Goal: Find specific page/section: Find specific page/section

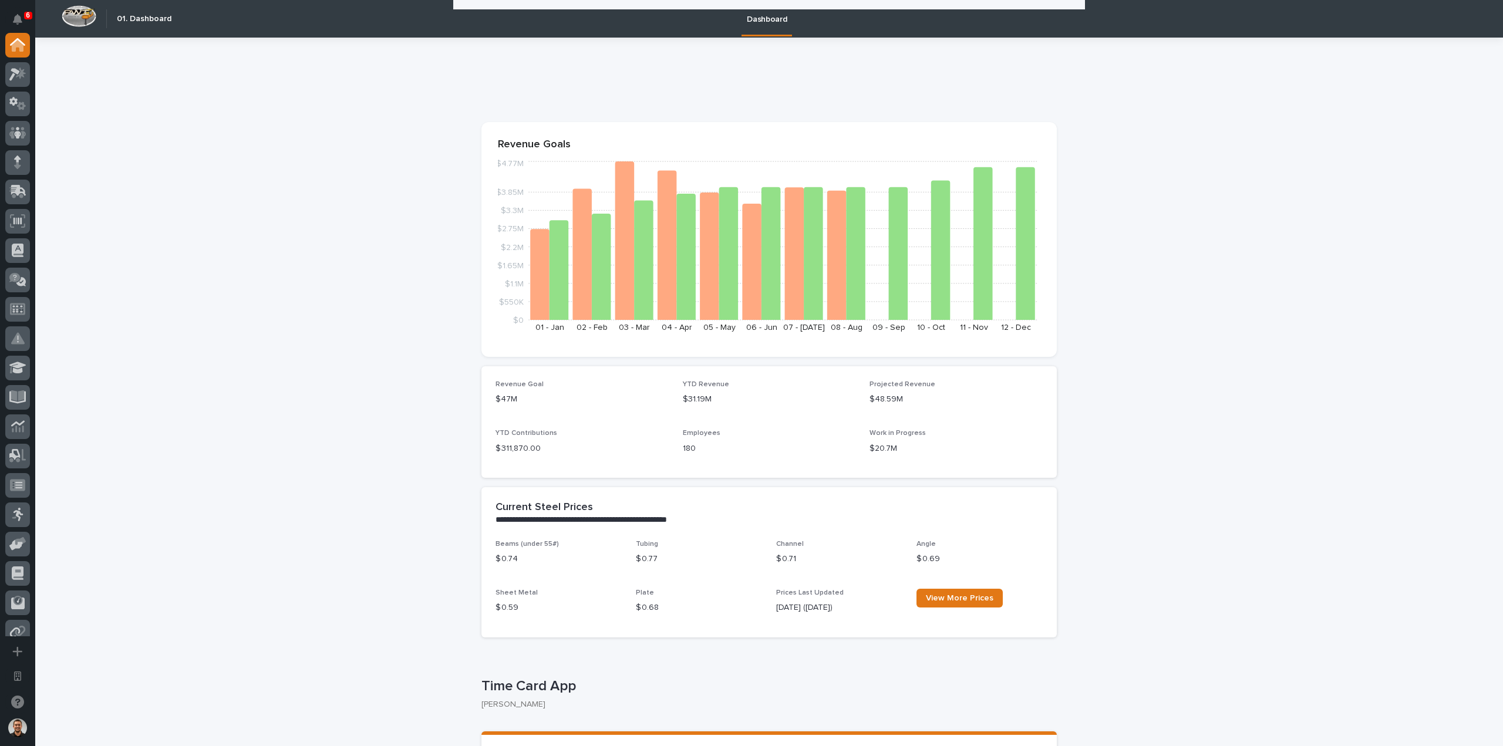
scroll to position [1076, 0]
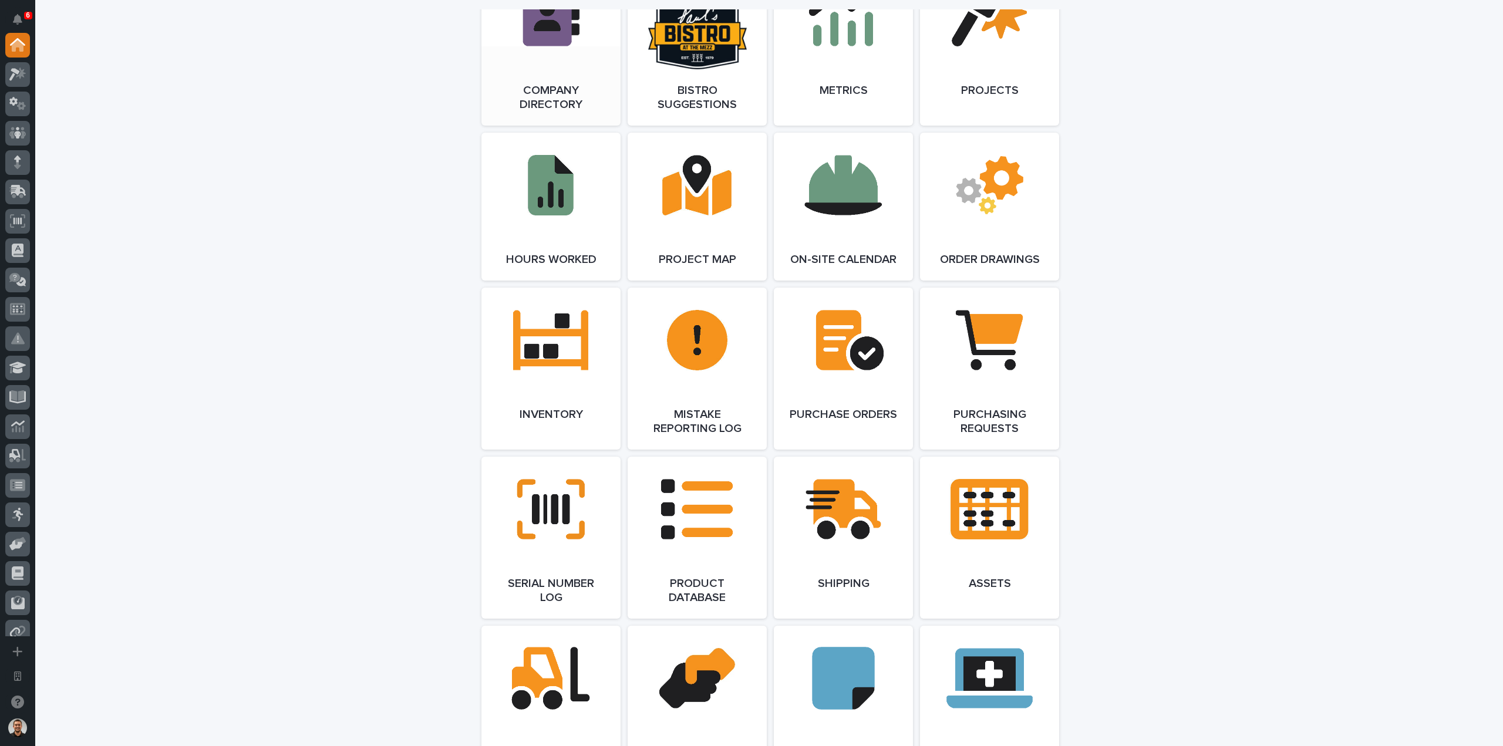
click at [520, 70] on link "Open Link" at bounding box center [550, 45] width 139 height 162
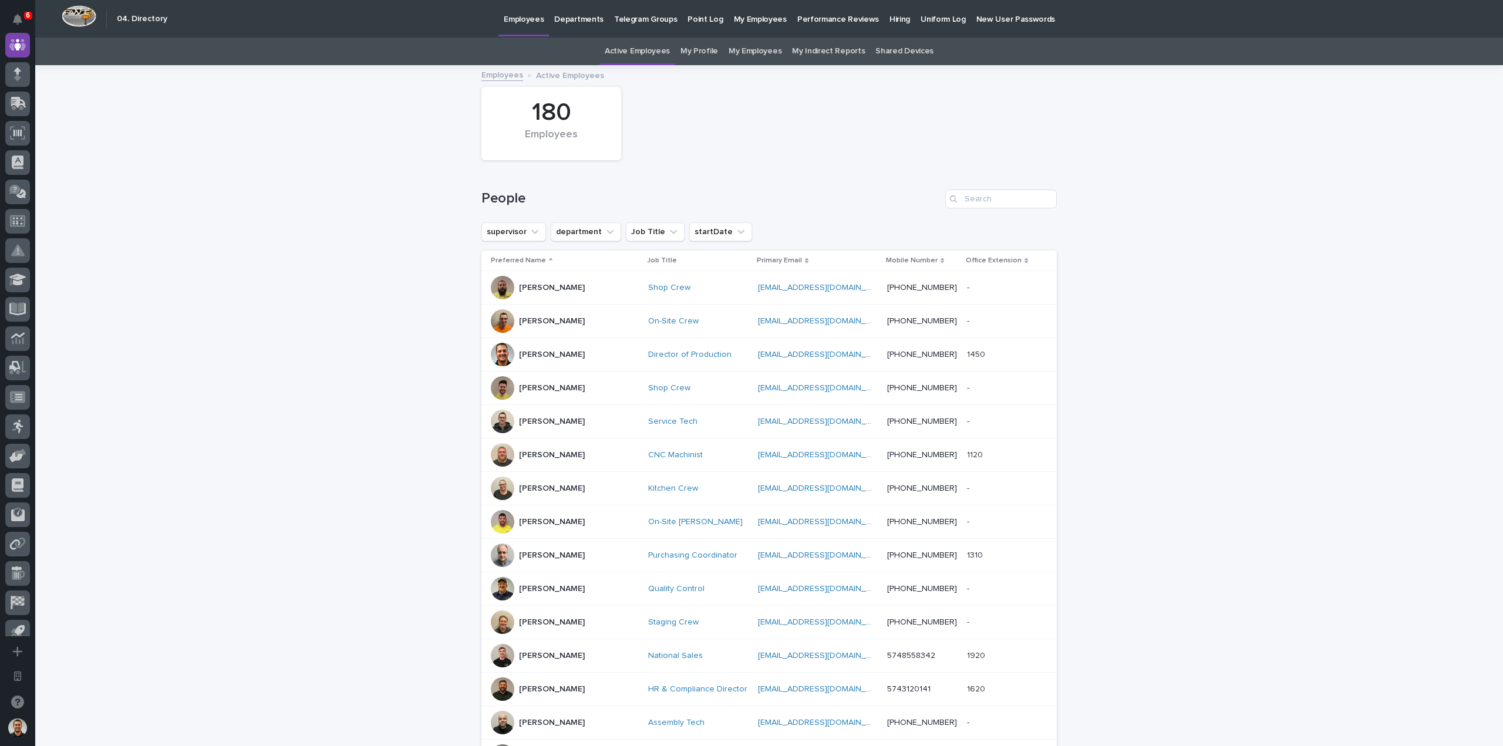
click at [572, 21] on p "Departments" at bounding box center [578, 12] width 49 height 25
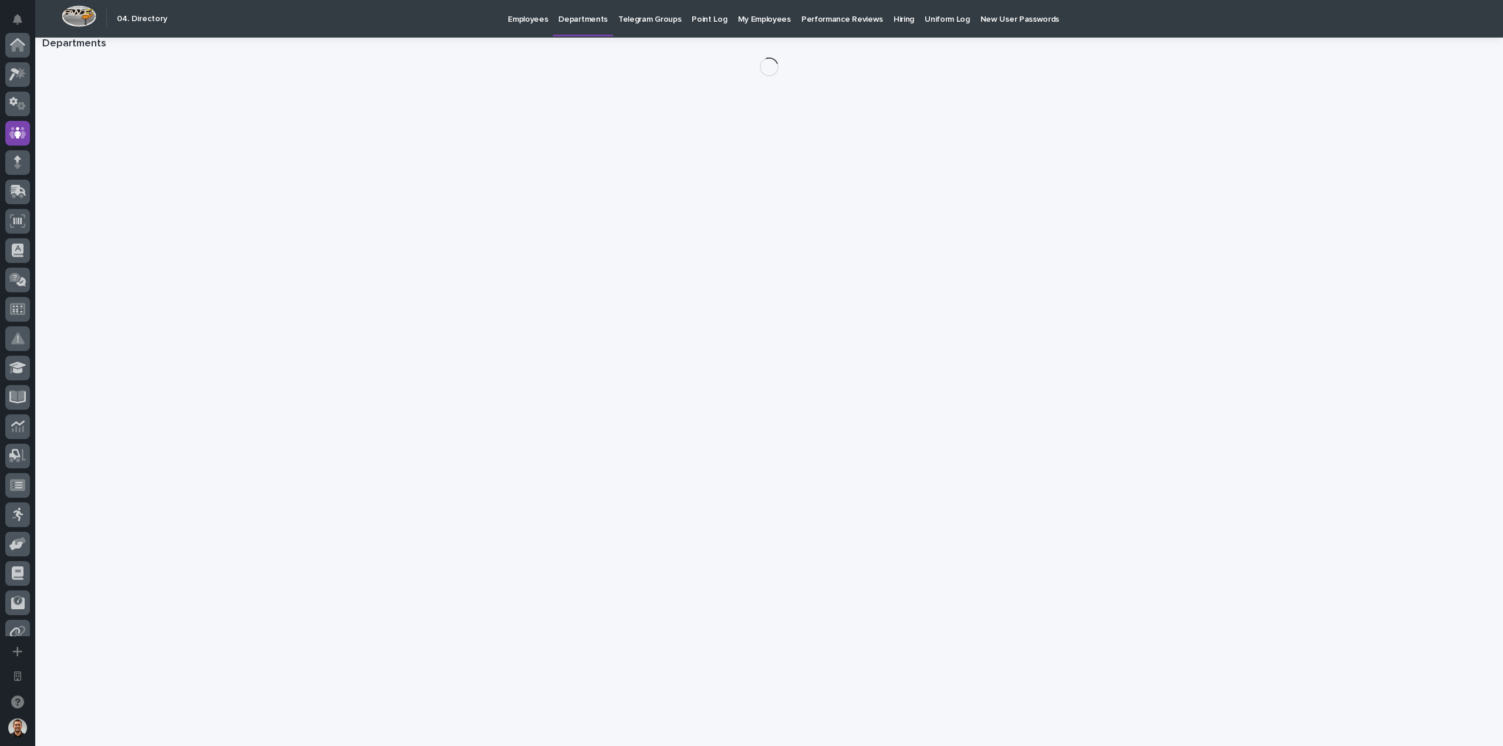
scroll to position [88, 0]
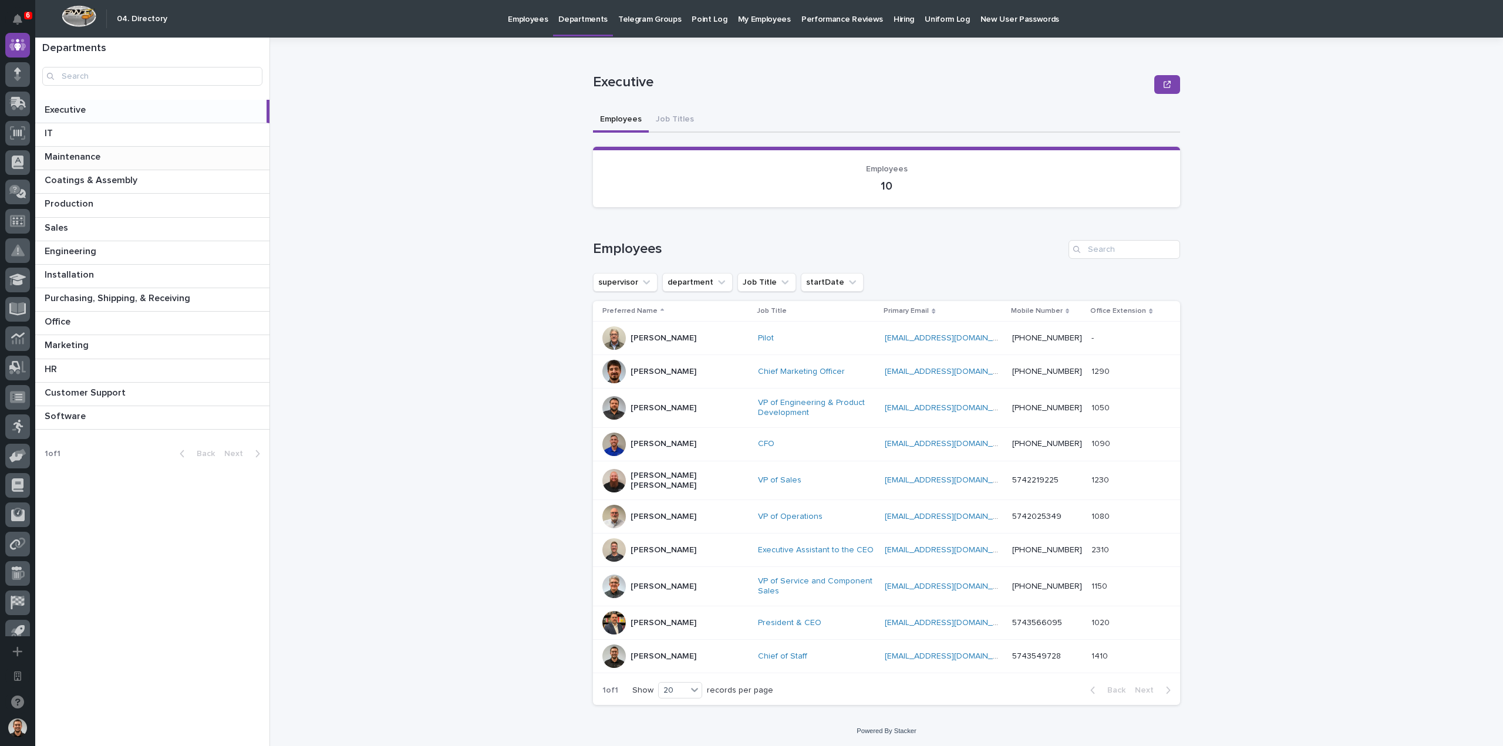
click at [171, 160] on p at bounding box center [155, 156] width 220 height 11
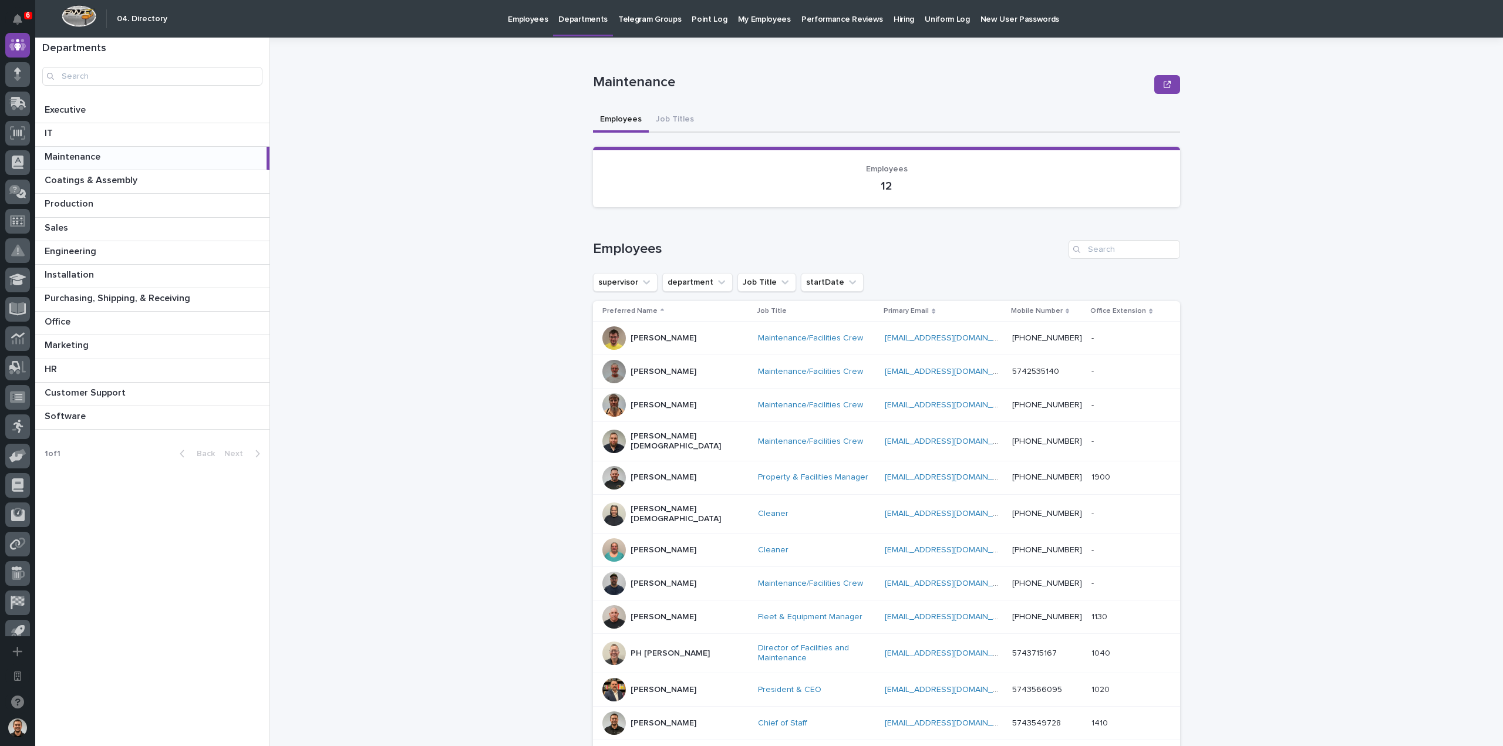
click at [530, 25] on link "Employees" at bounding box center [528, 18] width 50 height 36
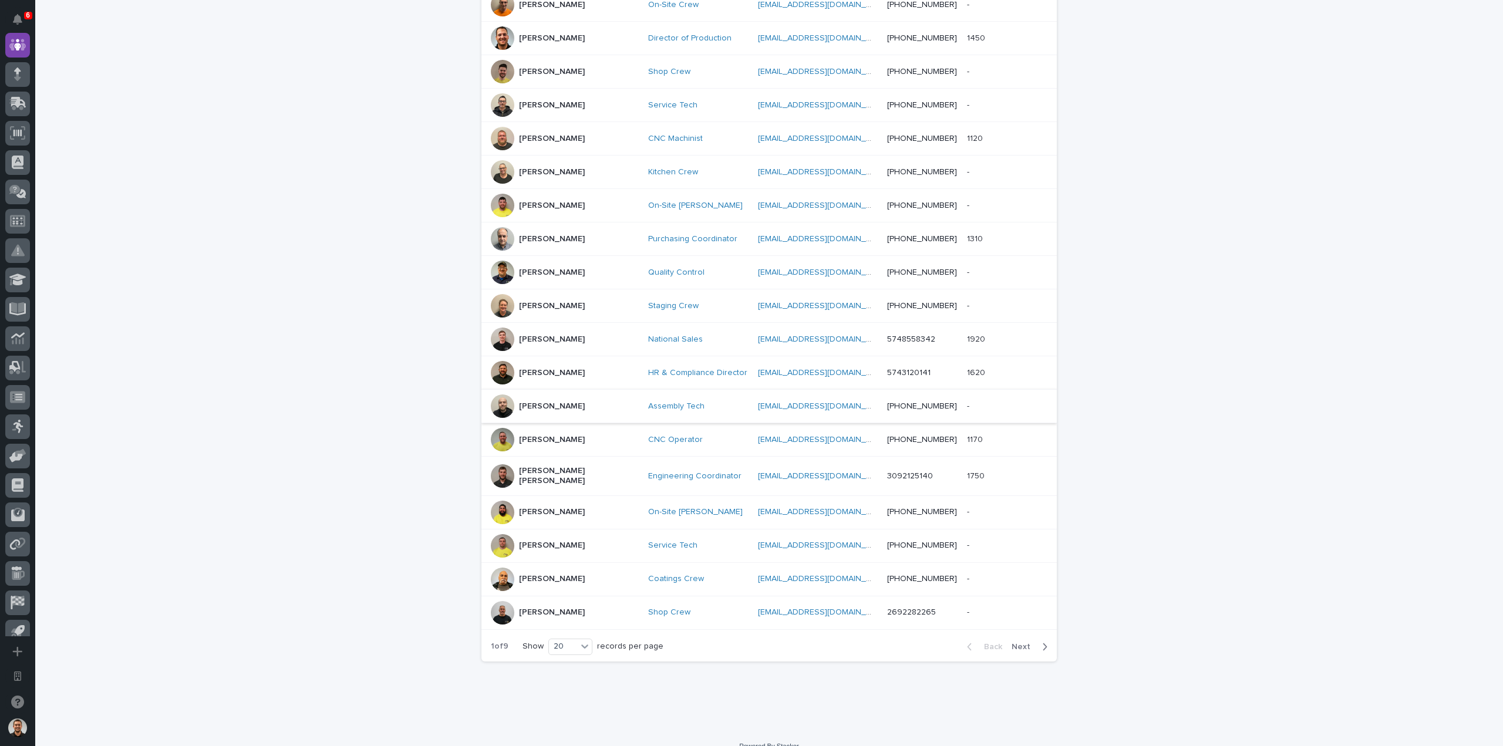
scroll to position [328, 0]
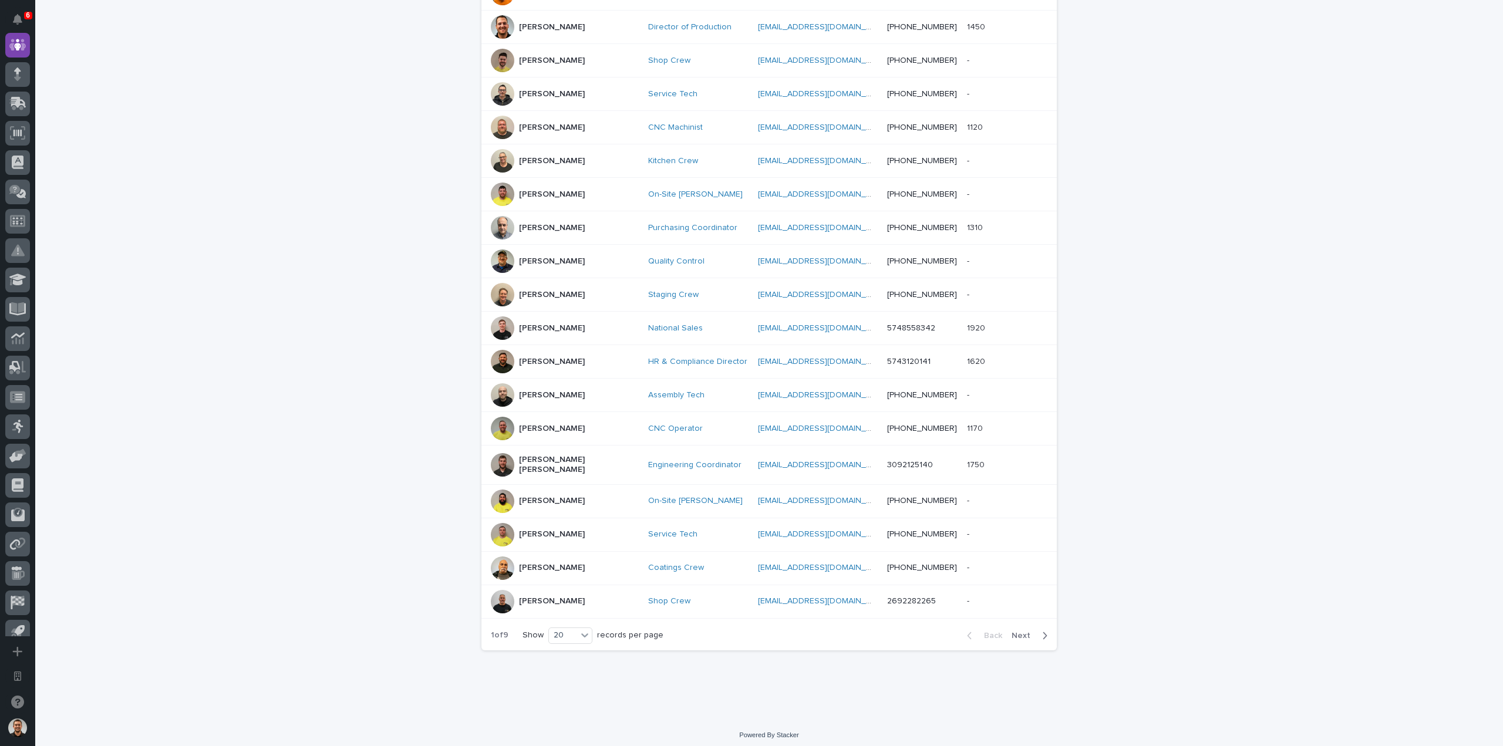
click at [1034, 635] on button "Next" at bounding box center [1032, 635] width 50 height 11
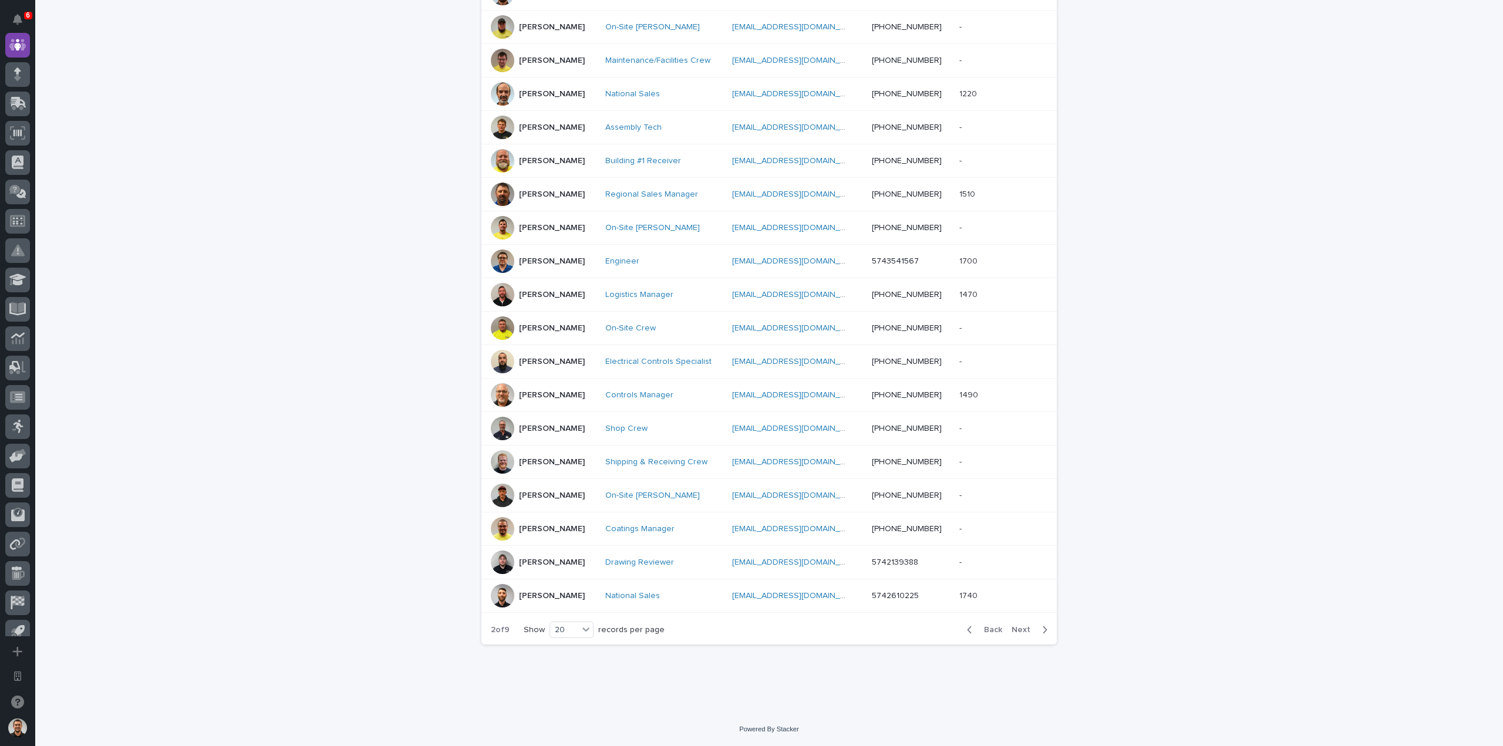
click at [1033, 628] on button "Next" at bounding box center [1032, 630] width 50 height 11
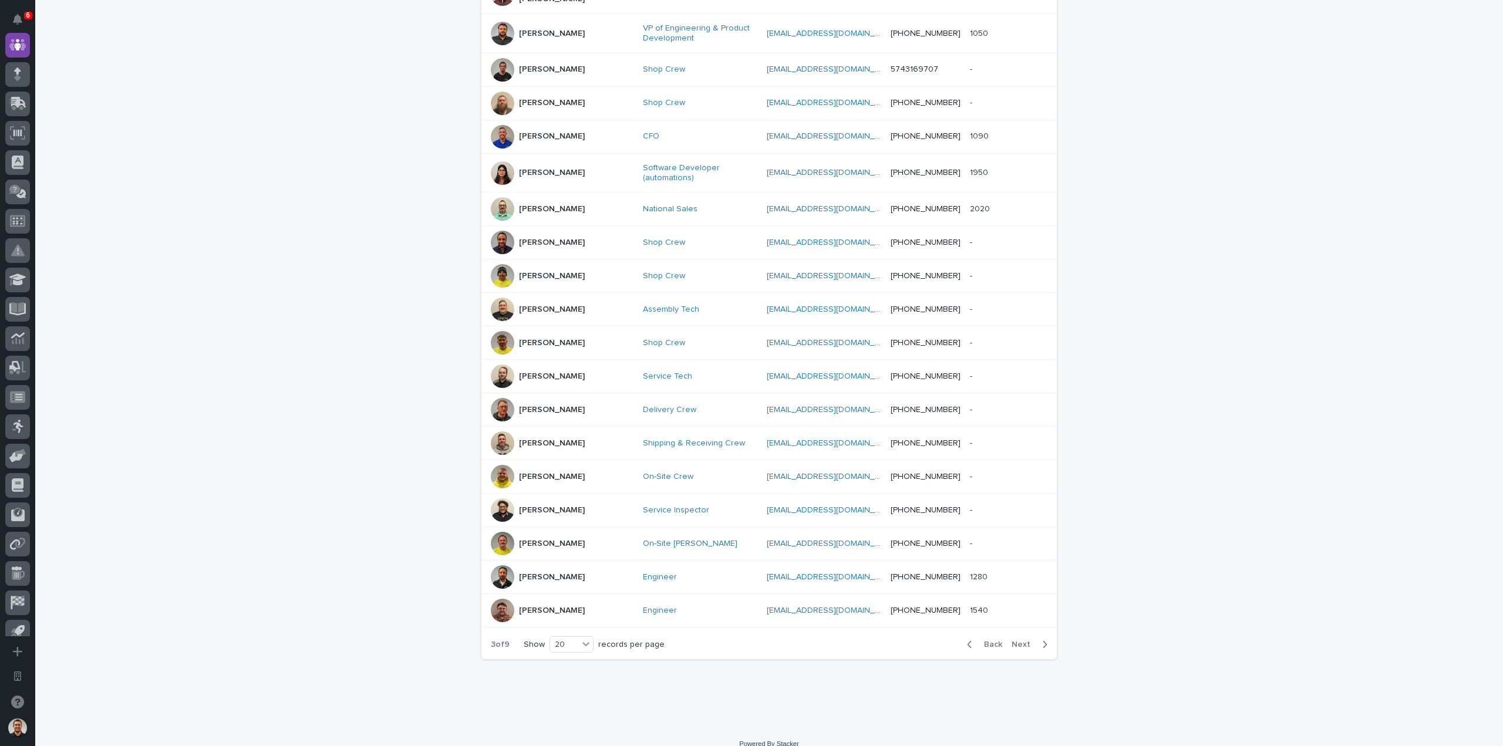
scroll to position [339, 0]
click at [1024, 640] on span "Next" at bounding box center [1024, 644] width 26 height 8
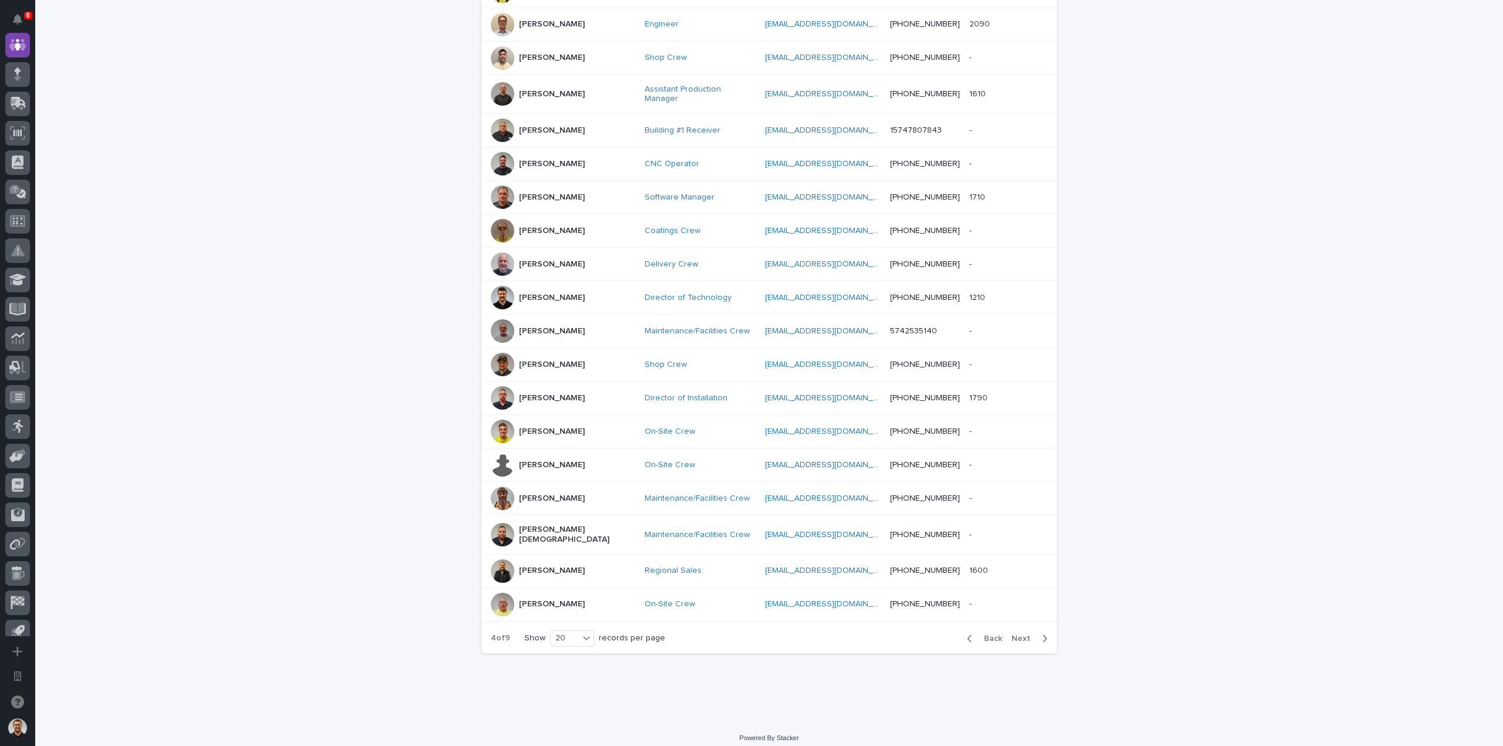
scroll to position [328, 0]
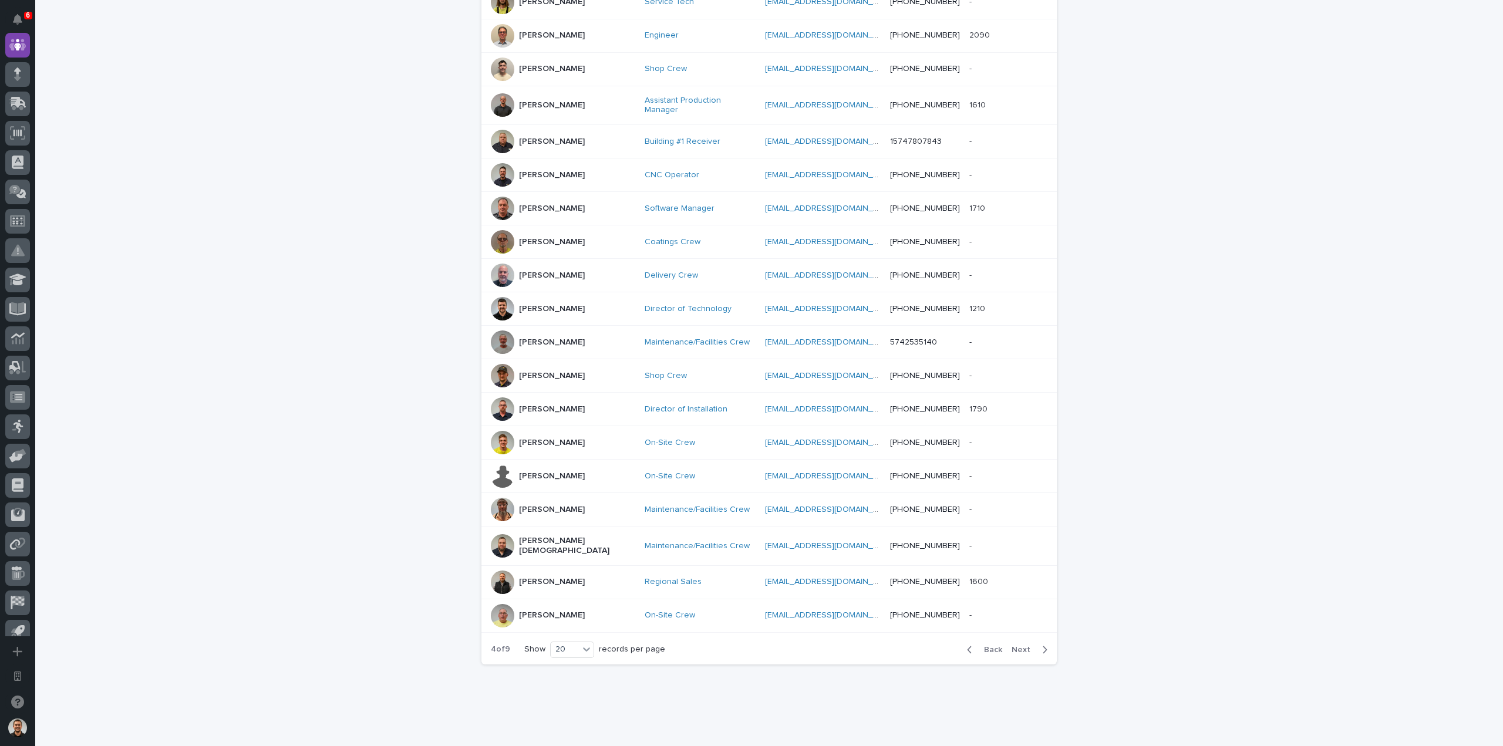
click at [1024, 635] on div "Back Next" at bounding box center [1006, 649] width 99 height 29
drag, startPoint x: 1141, startPoint y: 508, endPoint x: 1100, endPoint y: 542, distance: 53.5
drag, startPoint x: 1100, startPoint y: 542, endPoint x: 1051, endPoint y: 612, distance: 85.7
click at [1051, 612] on td at bounding box center [1044, 615] width 23 height 33
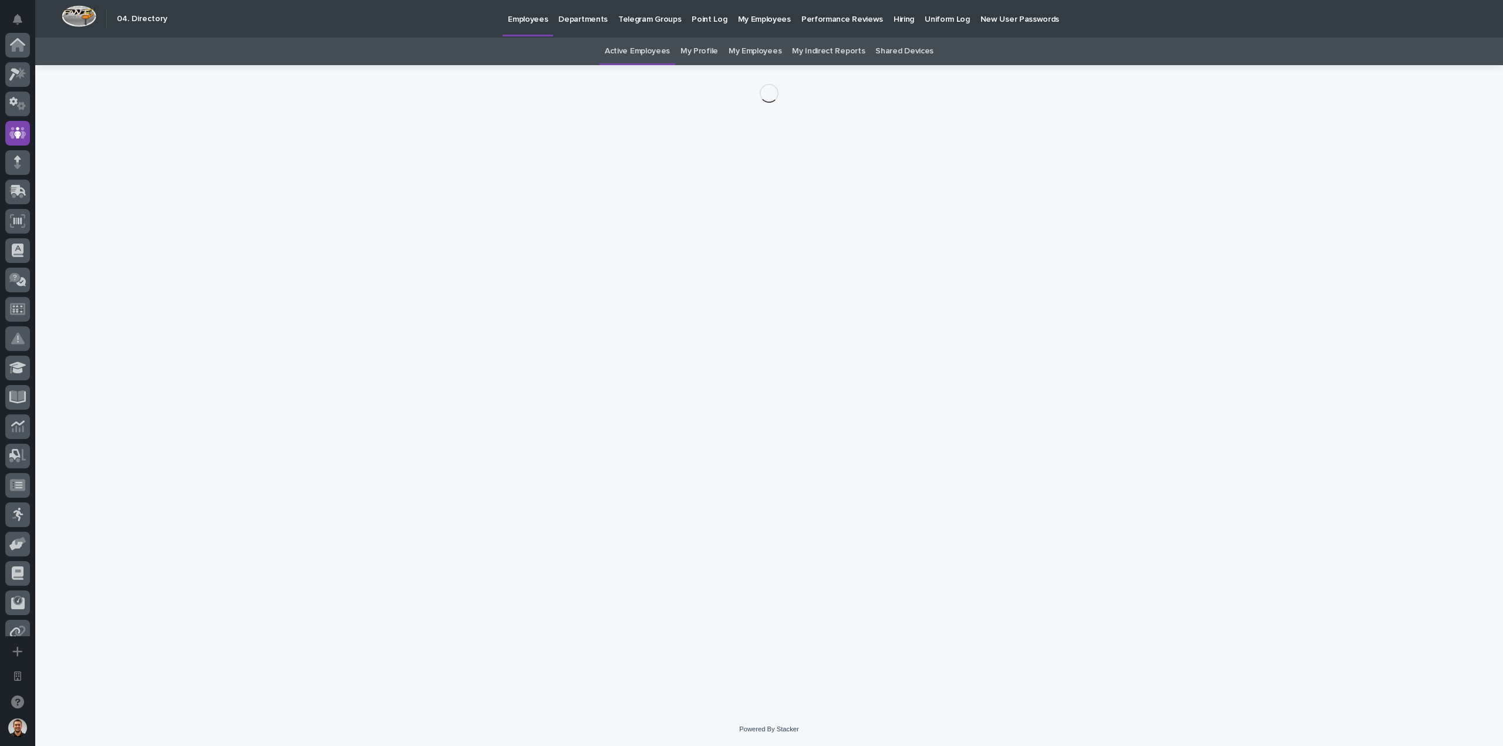
scroll to position [88, 0]
click at [1019, 636] on div "Loading... Saving… Loading... Saving…" at bounding box center [769, 374] width 587 height 618
